Goal: Find specific page/section: Find specific page/section

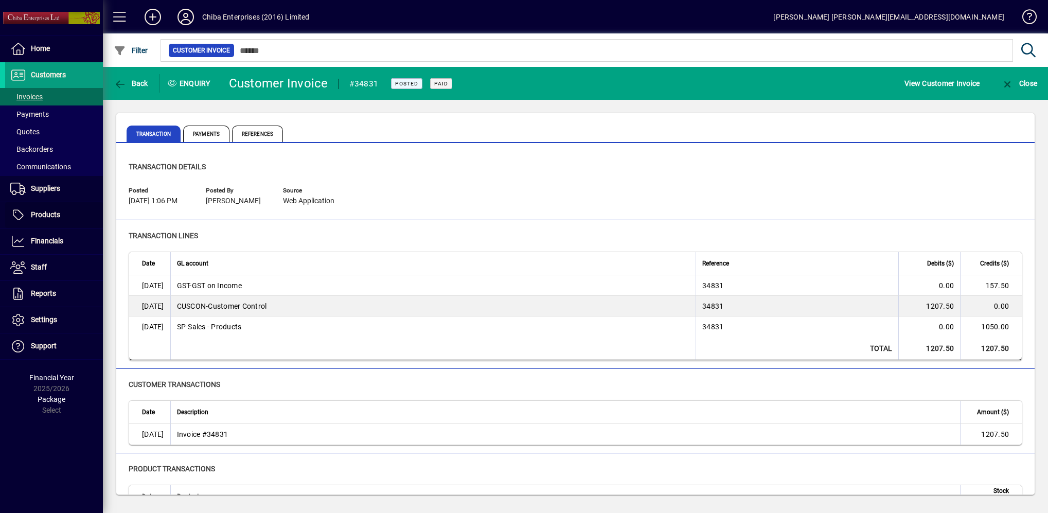
click at [55, 209] on span "Products" at bounding box center [32, 215] width 55 height 12
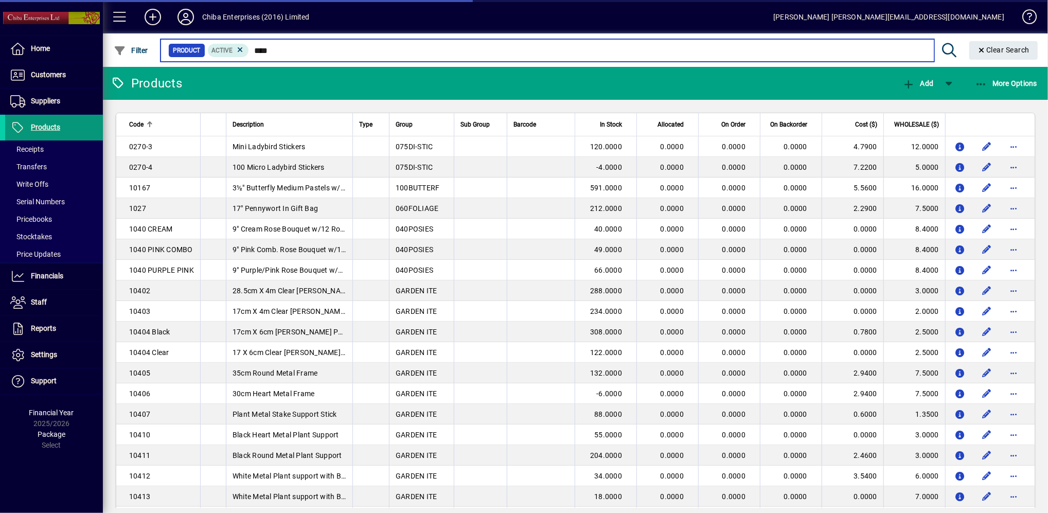
type input "****"
